Goal: Task Accomplishment & Management: Use online tool/utility

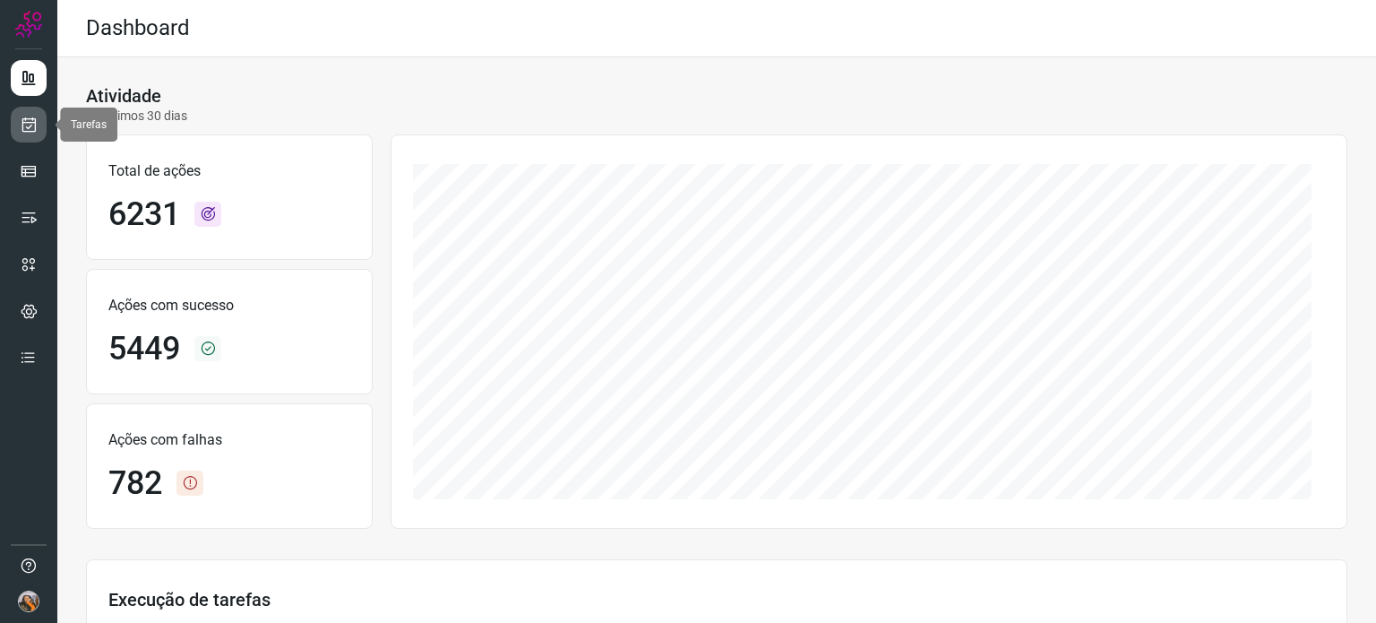
click at [27, 119] on icon at bounding box center [29, 125] width 19 height 18
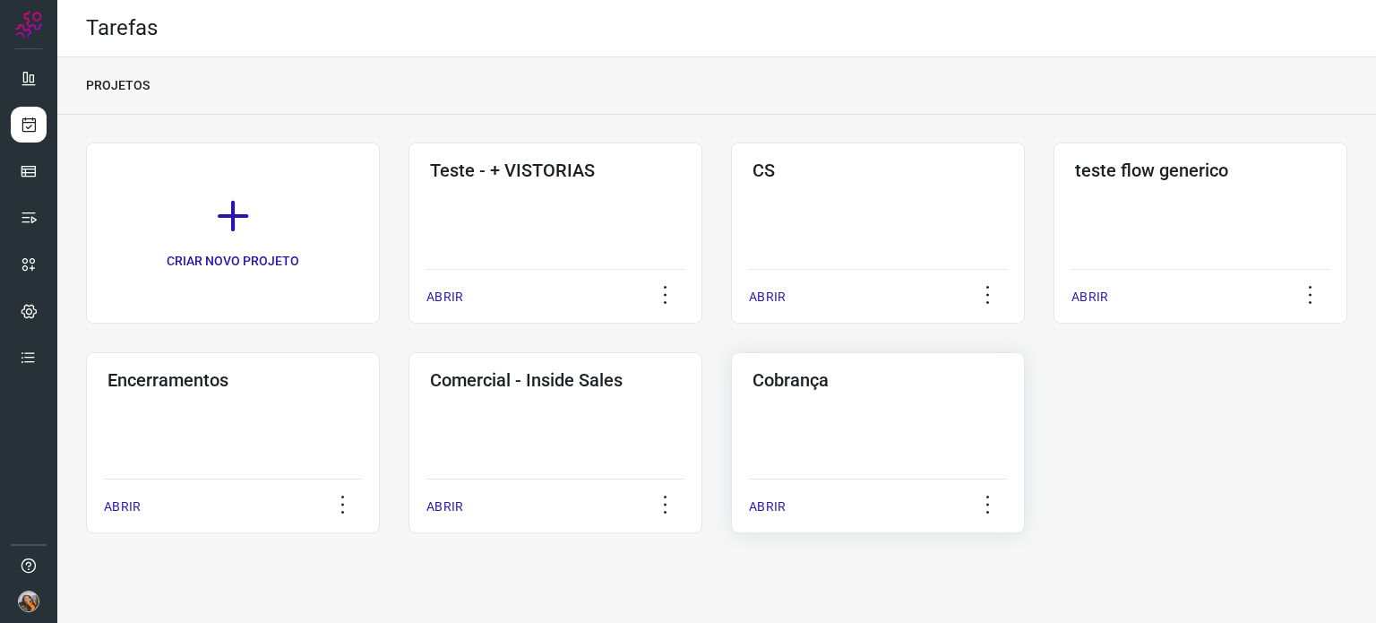
click at [942, 429] on div "Cobrança ABRIR" at bounding box center [878, 442] width 294 height 181
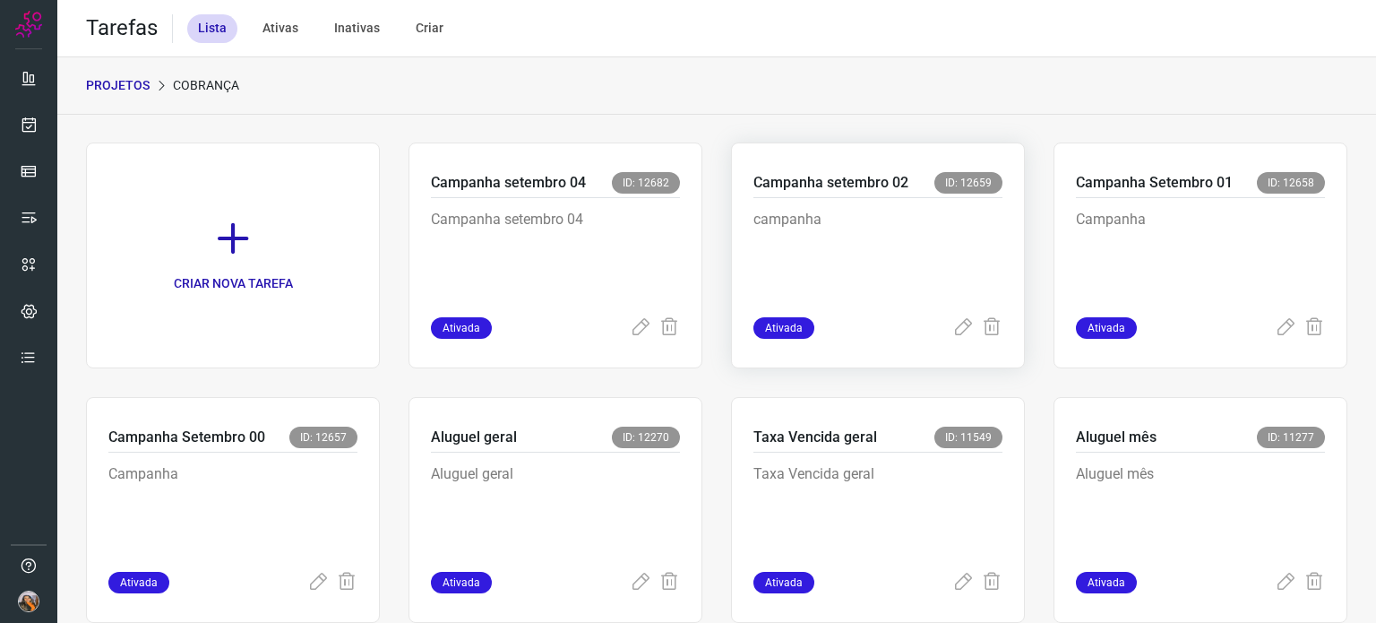
click at [800, 223] on p "campanha" at bounding box center [878, 254] width 249 height 90
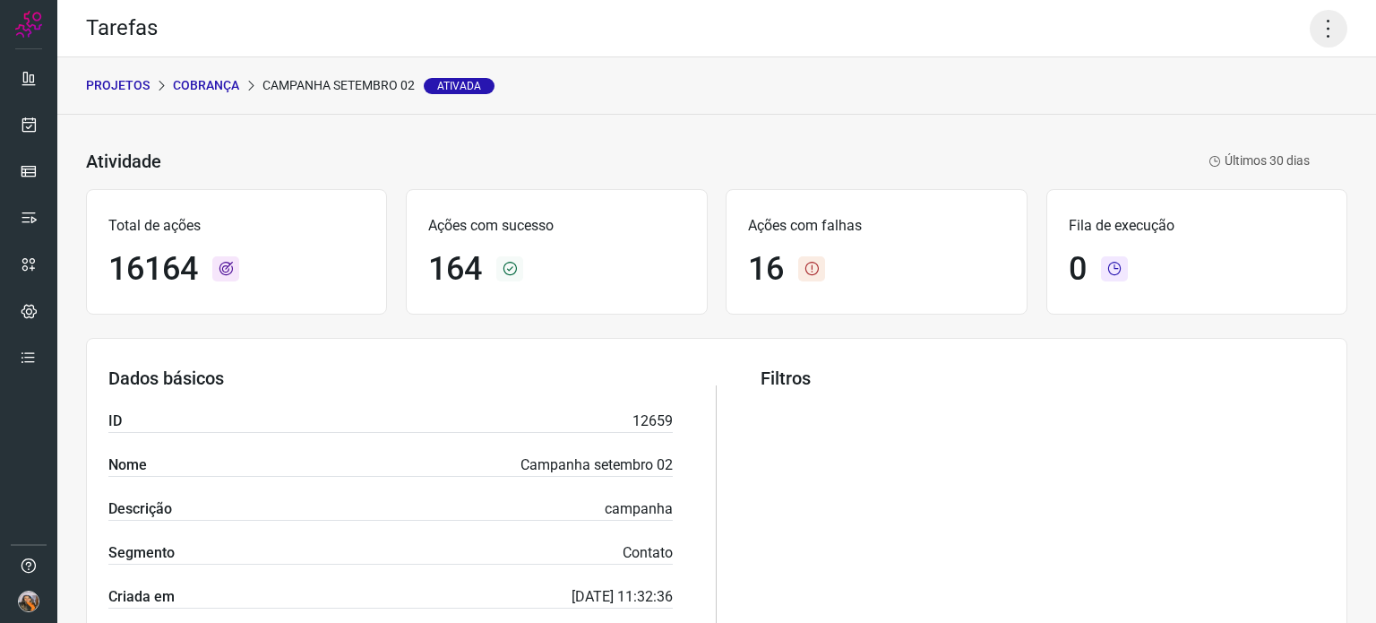
click at [1315, 22] on icon at bounding box center [1329, 29] width 38 height 38
click at [1312, 28] on icon at bounding box center [1329, 29] width 38 height 38
click at [211, 81] on p "Cobrança" at bounding box center [206, 85] width 66 height 19
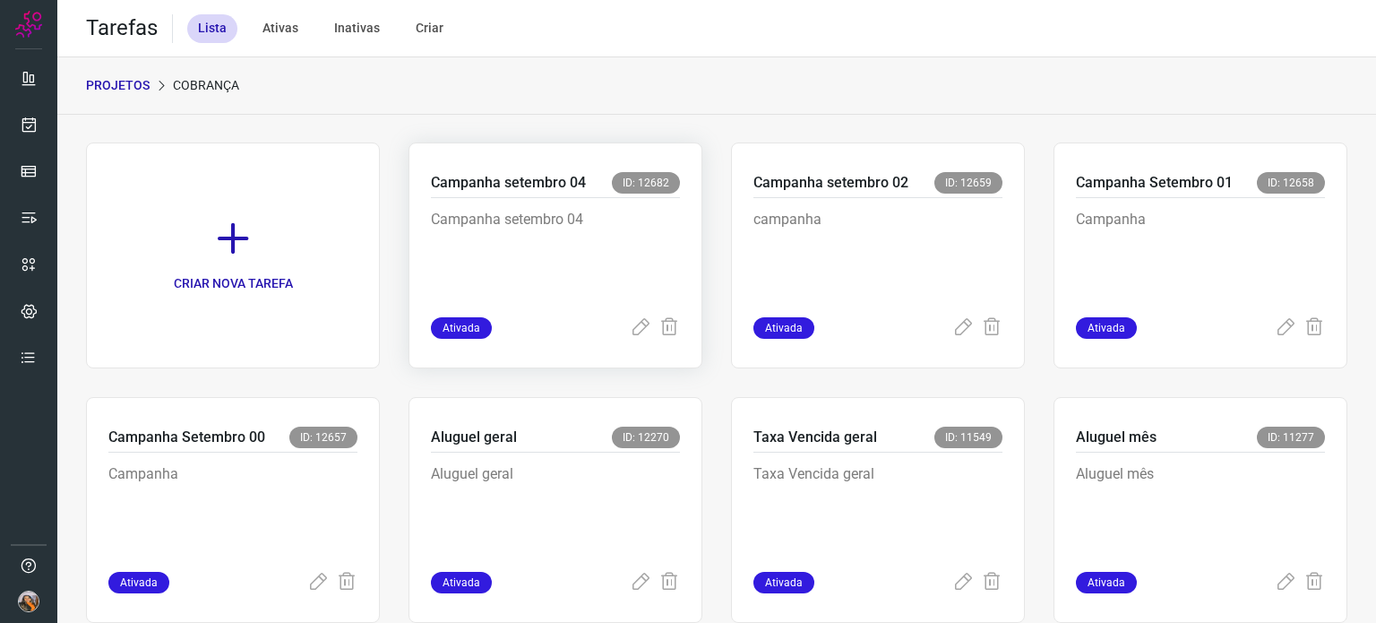
click at [563, 223] on p "Campanha setembro 04" at bounding box center [555, 254] width 249 height 90
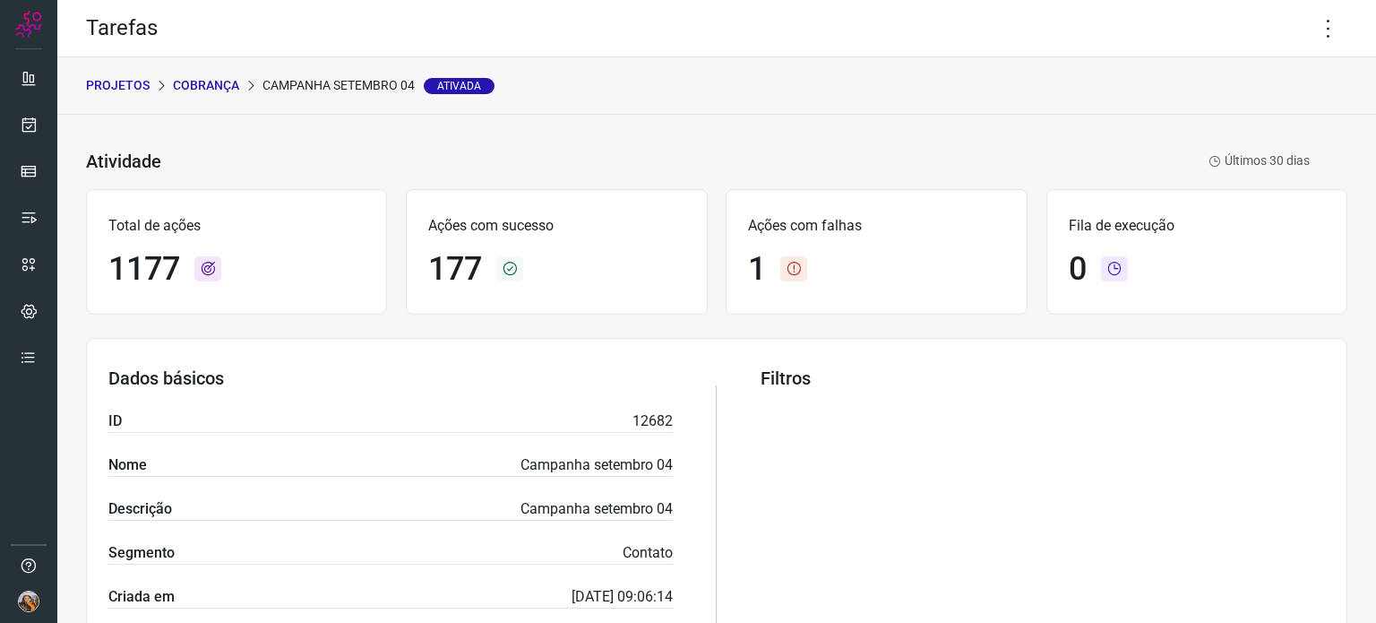
click at [199, 76] on p "Cobrança" at bounding box center [206, 85] width 66 height 19
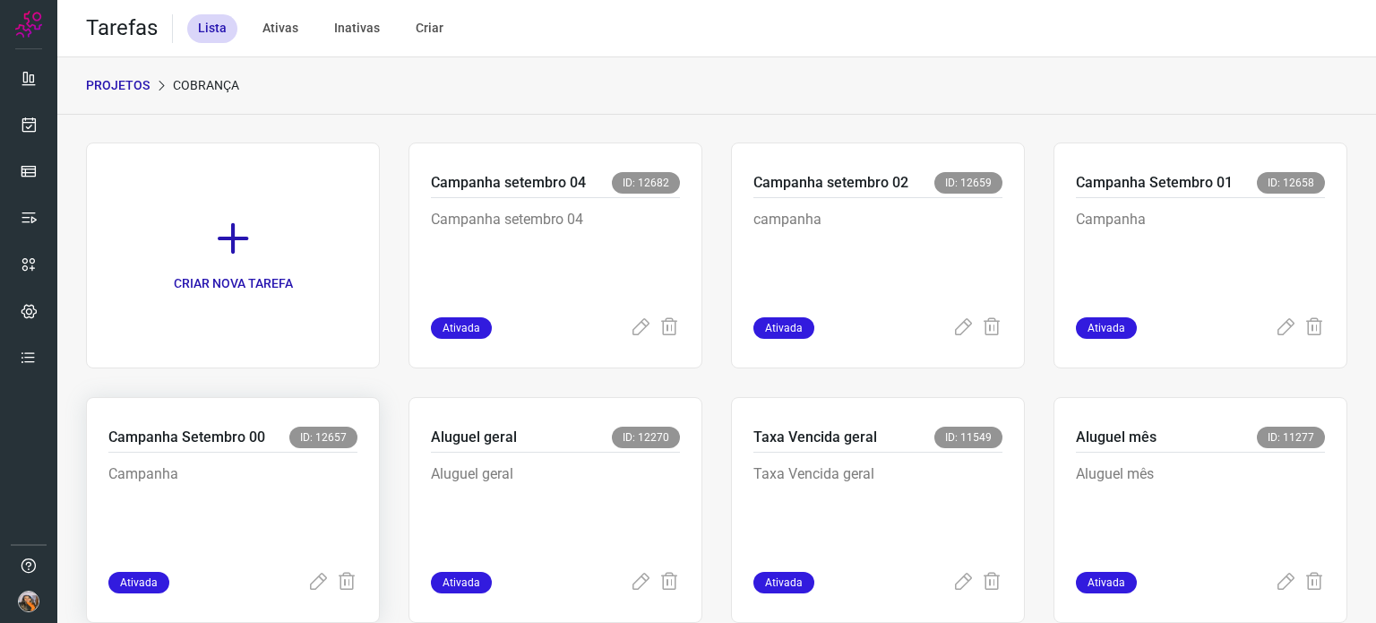
click at [176, 476] on p "Campanha" at bounding box center [232, 508] width 249 height 90
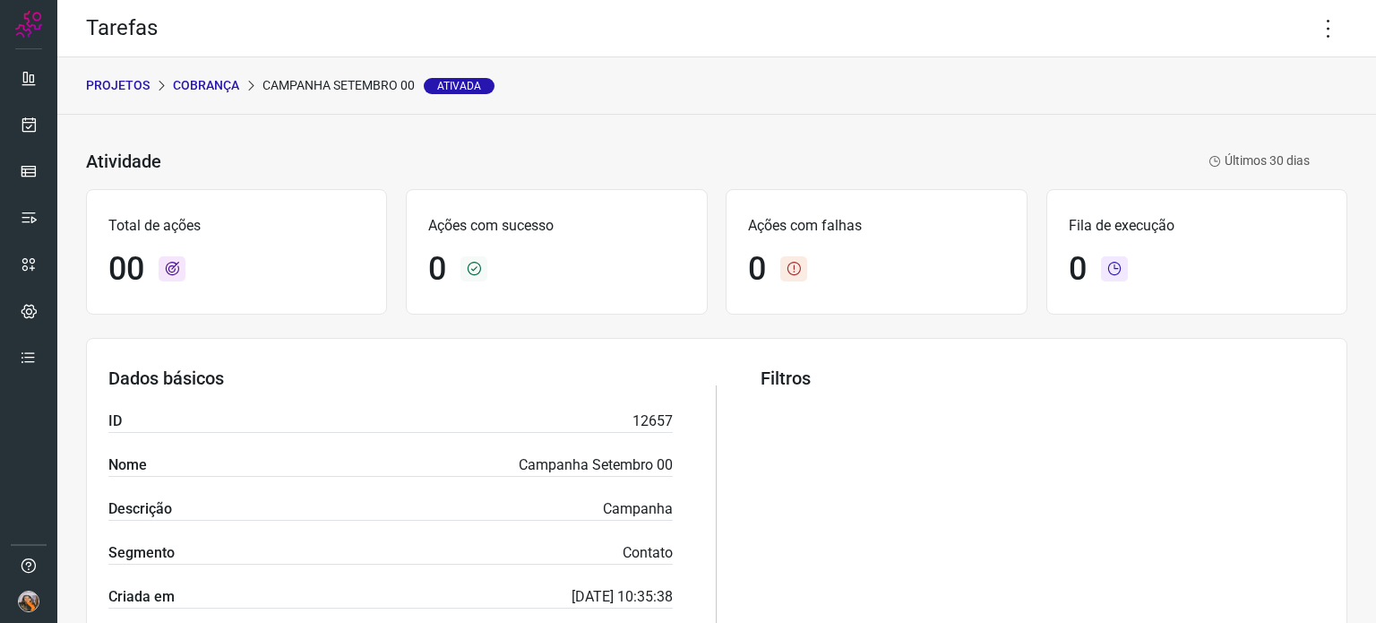
click at [1311, 424] on div "Filtros" at bounding box center [1043, 509] width 565 height 284
click at [1318, 27] on icon at bounding box center [1329, 29] width 38 height 38
click at [1241, 106] on li "Executar" at bounding box center [1251, 117] width 163 height 29
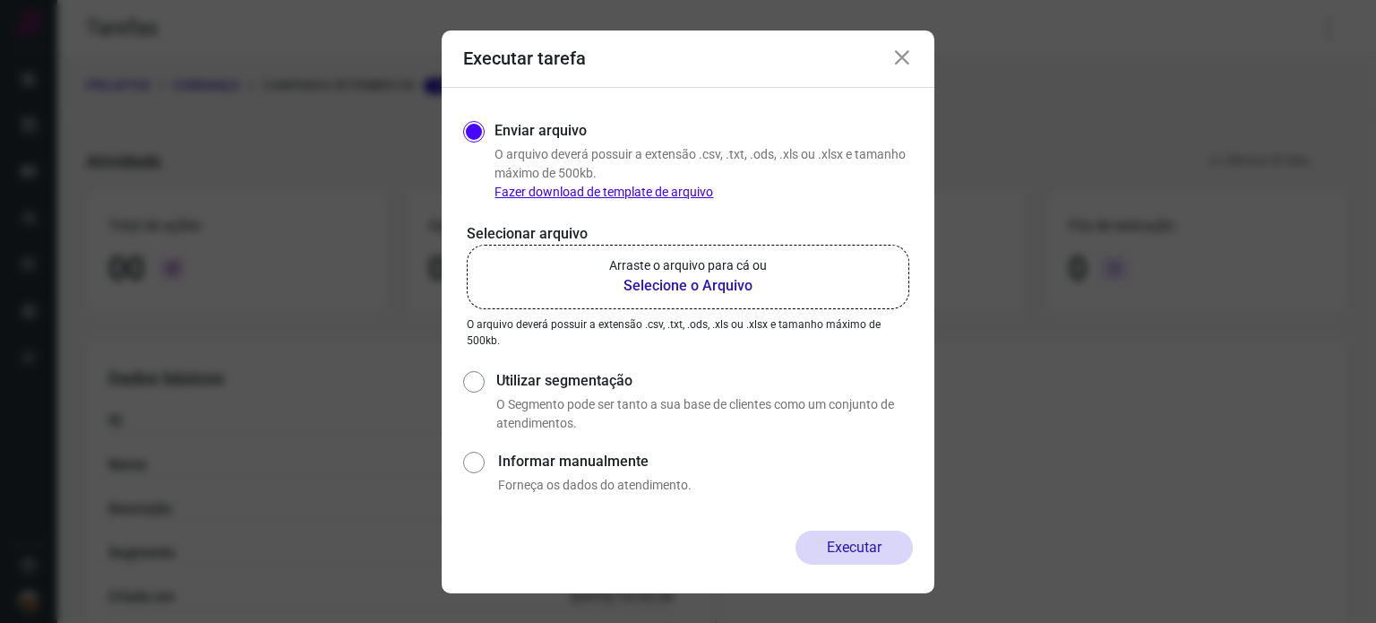
click at [680, 290] on b "Selecione o Arquivo" at bounding box center [688, 286] width 158 height 22
click at [0, 0] on input "Arraste o arquivo para cá ou Selecione o Arquivo" at bounding box center [0, 0] width 0 height 0
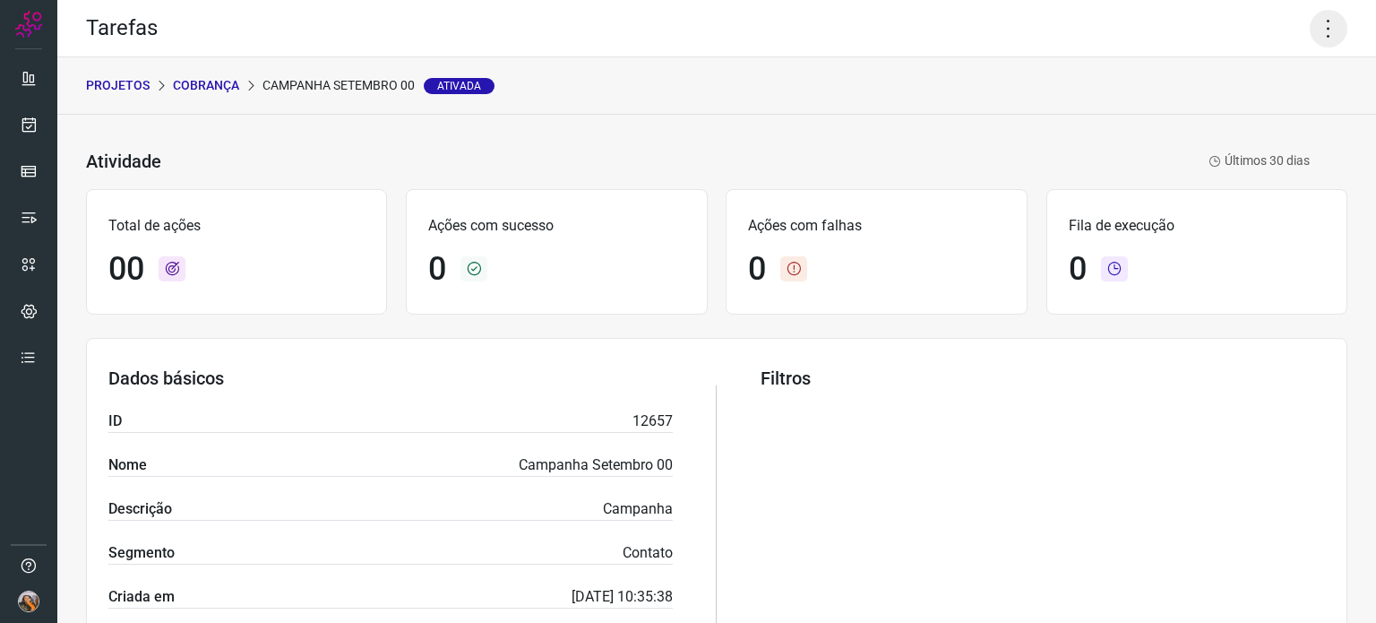
click at [1313, 38] on icon at bounding box center [1329, 29] width 38 height 38
click at [1234, 114] on li "Executar" at bounding box center [1251, 117] width 163 height 29
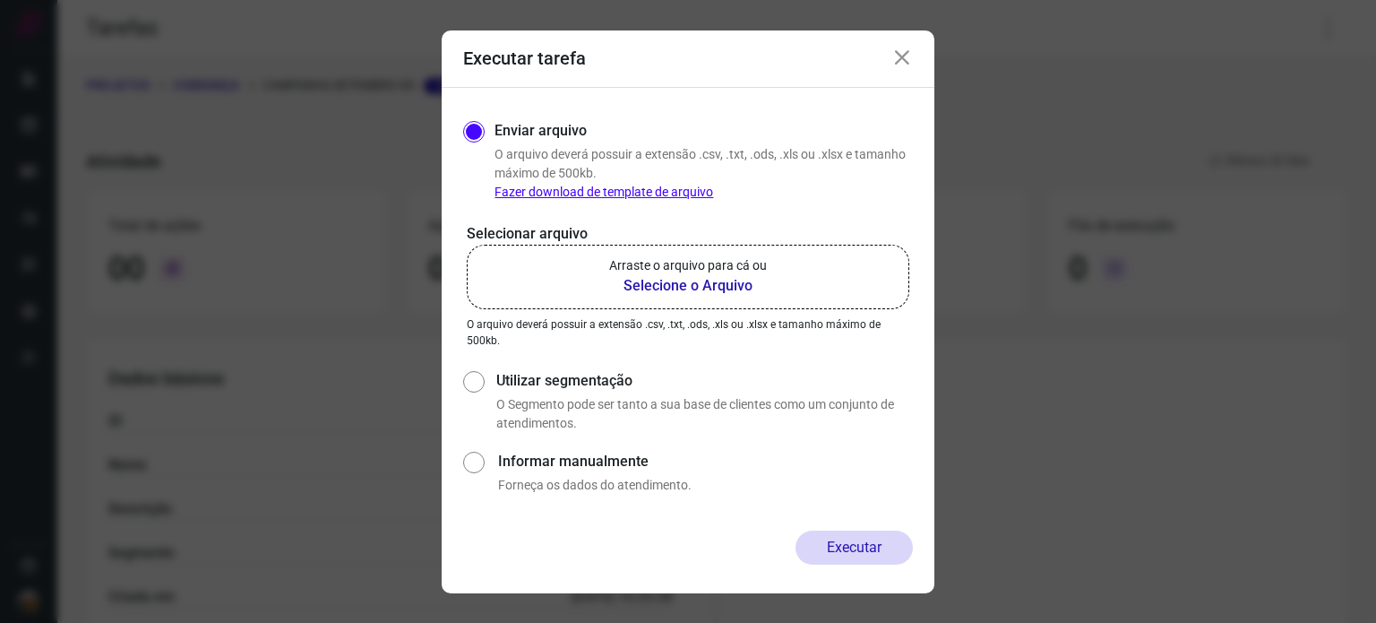
click at [627, 271] on p "Arraste o arquivo para cá ou" at bounding box center [688, 265] width 158 height 19
click at [0, 0] on input "Arraste o arquivo para cá ou Selecione o Arquivo" at bounding box center [0, 0] width 0 height 0
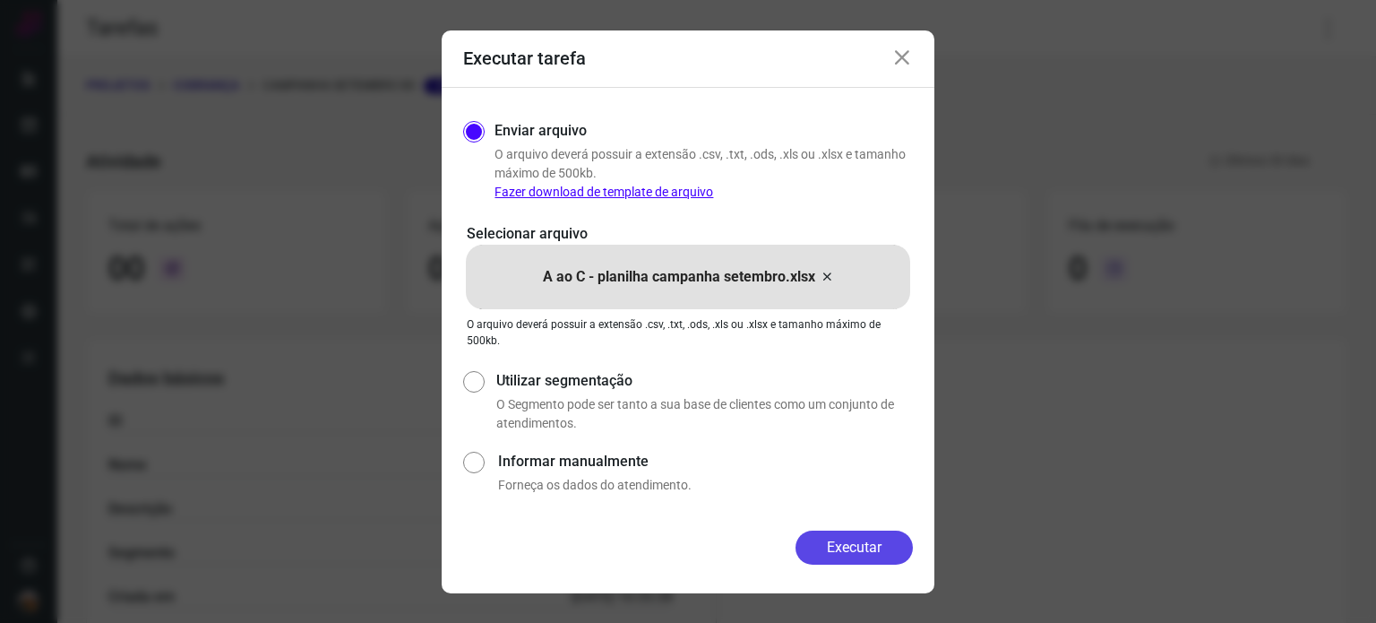
click at [846, 539] on button "Executar" at bounding box center [854, 547] width 117 height 34
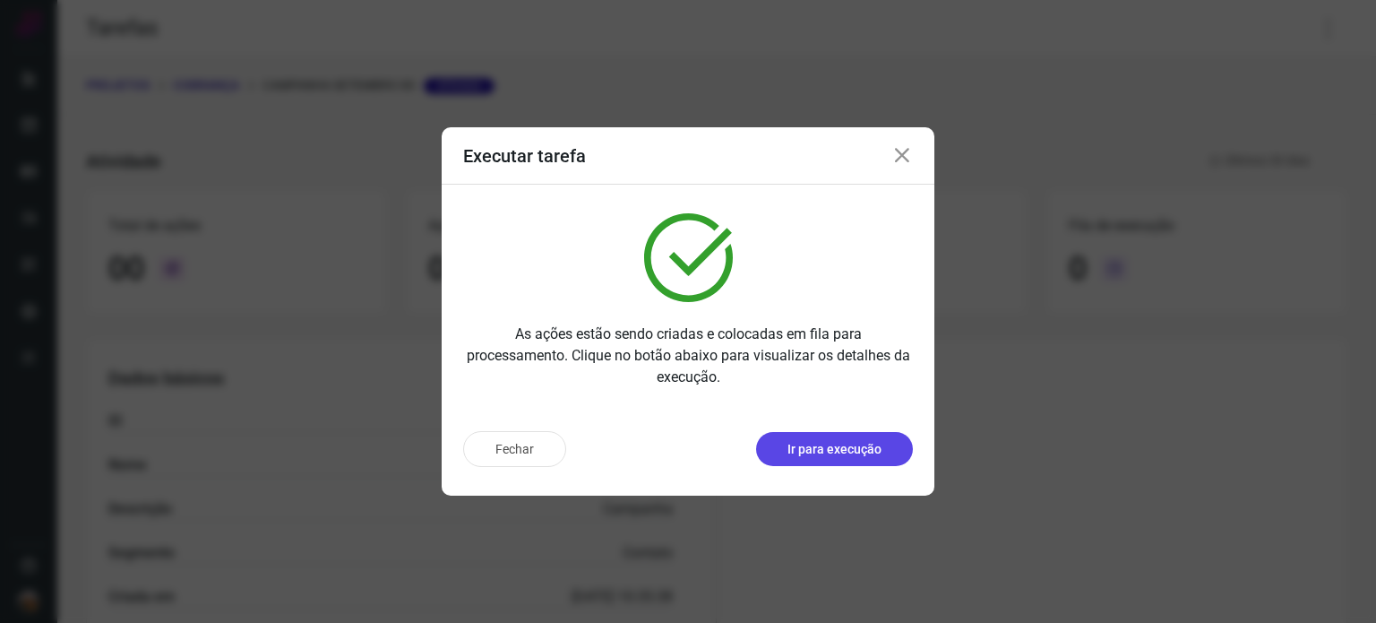
click at [796, 457] on p "Ir para execução" at bounding box center [835, 449] width 94 height 19
